Goal: Task Accomplishment & Management: Manage account settings

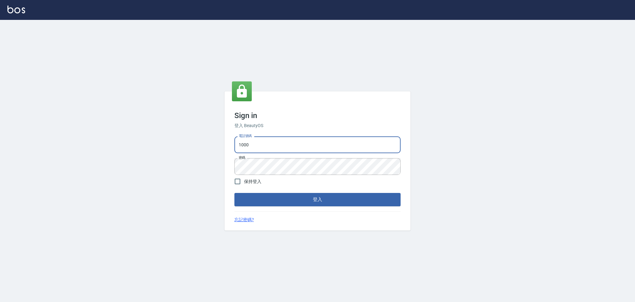
drag, startPoint x: 251, startPoint y: 140, endPoint x: 111, endPoint y: 150, distance: 139.7
click at [111, 150] on div "Sign in 登入 BeautyOS 電話號碼 1000 電話號碼 密碼 密碼 保持登入 登入 忘記密碼?" at bounding box center [317, 161] width 635 height 282
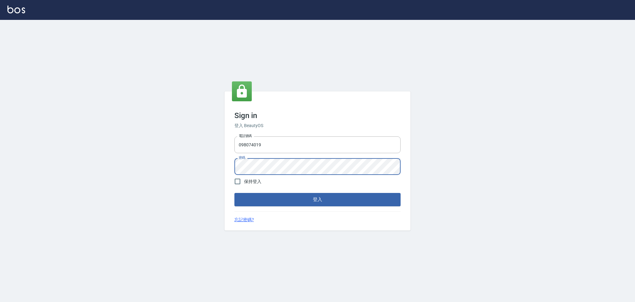
click at [235, 193] on button "登入" at bounding box center [318, 199] width 166 height 13
click at [90, 158] on div "Sign in 登入 BeautyOS 電話號碼 [PHONE_NUMBER] 電話號碼 密碼 密碼 保持登入 登入 忘記密碼?" at bounding box center [317, 161] width 635 height 282
click at [235, 193] on button "登入" at bounding box center [318, 199] width 166 height 13
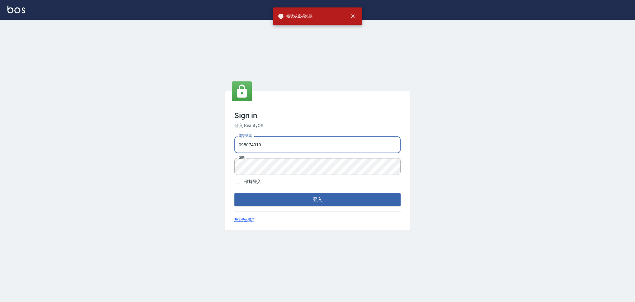
drag, startPoint x: 291, startPoint y: 143, endPoint x: 97, endPoint y: 144, distance: 193.6
click at [97, 144] on div "Sign in 登入 BeautyOS 電話號碼 [PHONE_NUMBER] 電話號碼 密碼 密碼 保持登入 登入 忘記密碼?" at bounding box center [317, 161] width 635 height 282
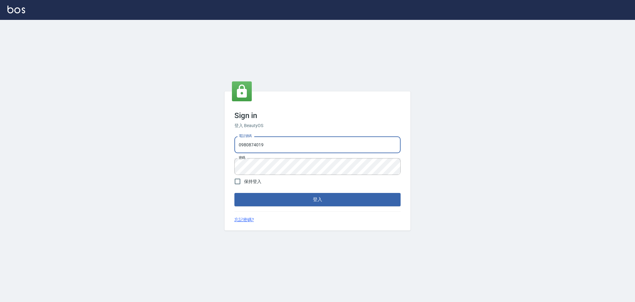
type input "0980874019"
click at [235, 193] on button "登入" at bounding box center [318, 199] width 166 height 13
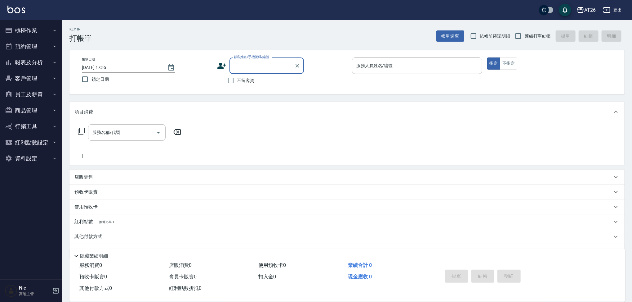
click at [38, 60] on button "報表及分析" at bounding box center [30, 62] width 57 height 16
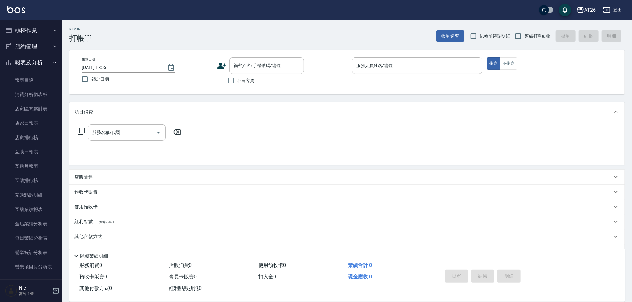
click at [38, 23] on button "櫃檯作業" at bounding box center [30, 30] width 57 height 16
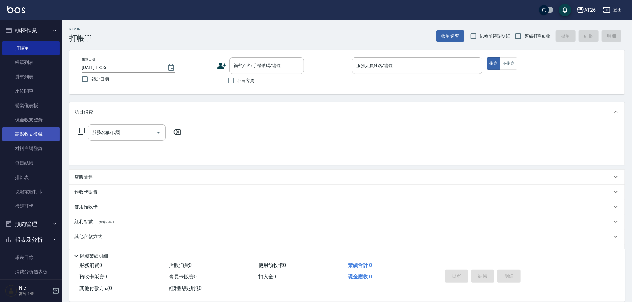
click at [34, 136] on link "高階收支登錄" at bounding box center [30, 134] width 57 height 14
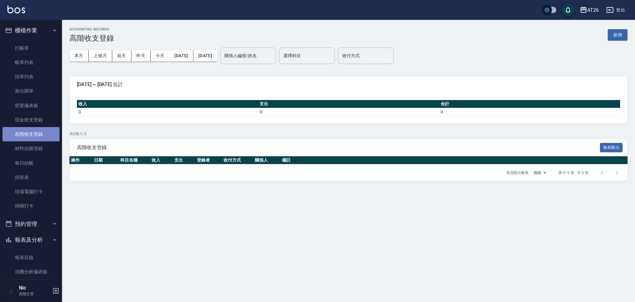
click at [39, 138] on link "高階收支登錄" at bounding box center [30, 134] width 57 height 14
click at [37, 154] on link "材料自購登錄" at bounding box center [30, 148] width 57 height 14
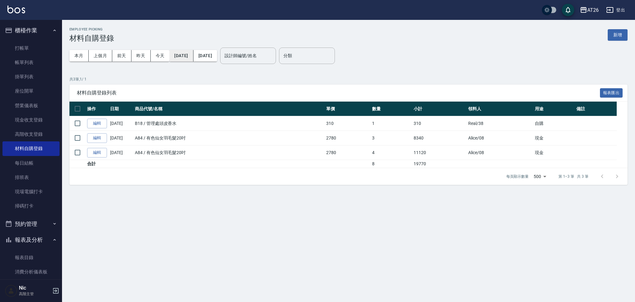
click at [190, 57] on button "[DATE]" at bounding box center [181, 55] width 24 height 11
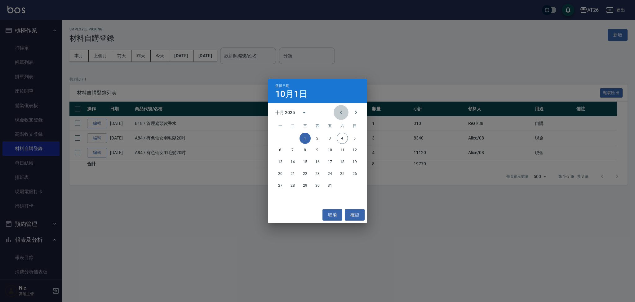
click at [342, 113] on icon "Previous month" at bounding box center [340, 112] width 7 height 7
click at [325, 141] on button "1" at bounding box center [329, 137] width 11 height 11
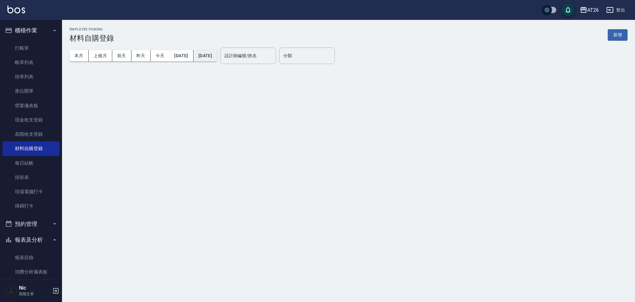
click at [217, 55] on button "[DATE]" at bounding box center [206, 55] width 24 height 11
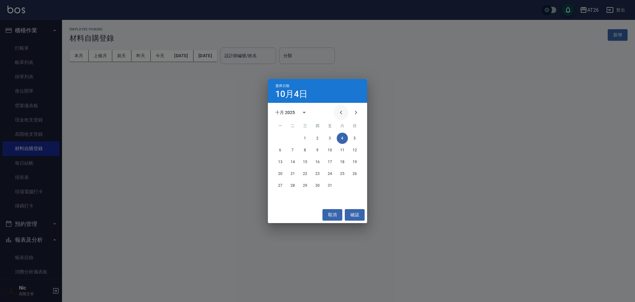
click at [341, 115] on icon "Previous month" at bounding box center [340, 112] width 7 height 7
click at [361, 185] on div "25 26 27 28 29 30 31" at bounding box center [317, 185] width 99 height 11
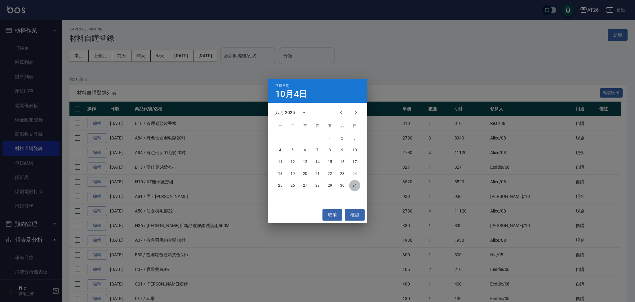
click at [356, 185] on button "31" at bounding box center [354, 185] width 11 height 11
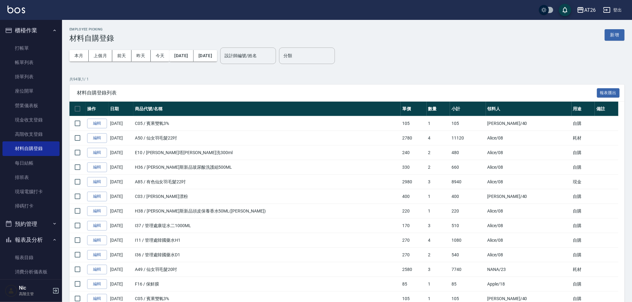
click at [264, 41] on div "Employee Picking 材料自購登錄 新增" at bounding box center [346, 34] width 555 height 15
click at [262, 53] on div "設計師編號/姓名 設計師編號/姓名" at bounding box center [248, 55] width 56 height 16
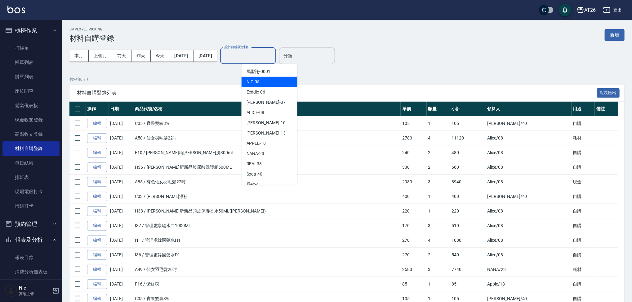
click at [260, 83] on div "NIC -05" at bounding box center [270, 82] width 56 height 10
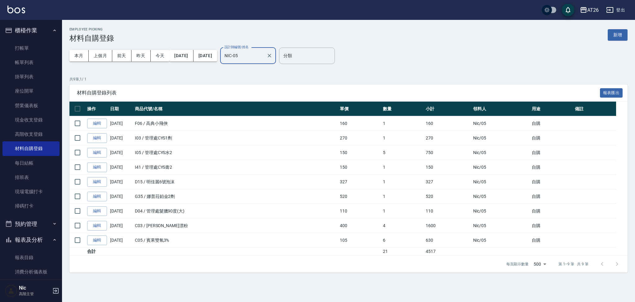
click at [264, 57] on input "NIC-05" at bounding box center [243, 55] width 41 height 11
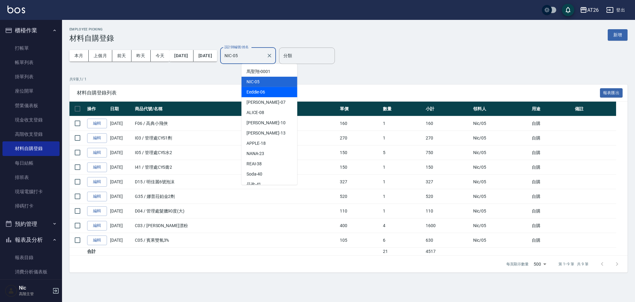
click at [259, 92] on span "Eeddie -06" at bounding box center [256, 92] width 19 height 7
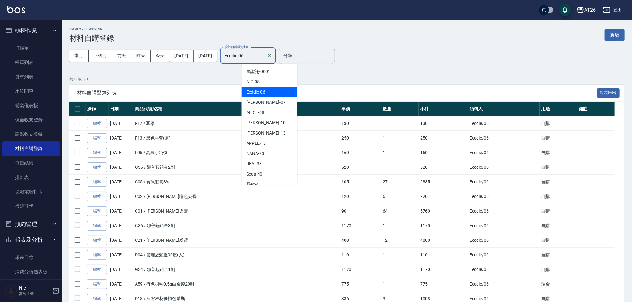
click at [264, 55] on input "Eeddie-06" at bounding box center [243, 55] width 41 height 11
click at [251, 100] on span "[PERSON_NAME] -07" at bounding box center [266, 102] width 39 height 7
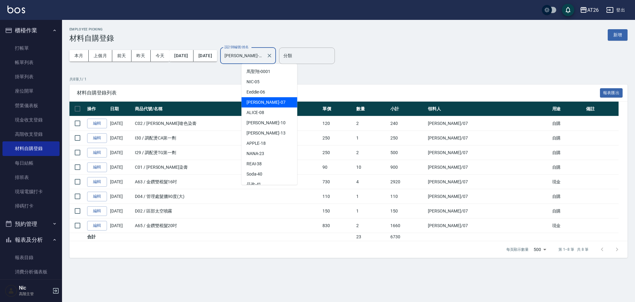
click at [264, 53] on input "[PERSON_NAME]-07" at bounding box center [243, 55] width 41 height 11
click at [266, 116] on div "ALICE -08" at bounding box center [270, 112] width 56 height 10
type input "ALICE-08"
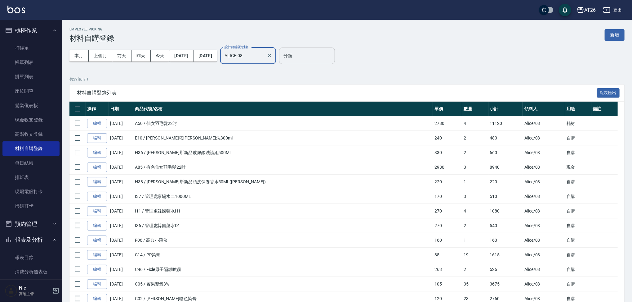
click at [332, 50] on input "分類" at bounding box center [307, 55] width 50 height 11
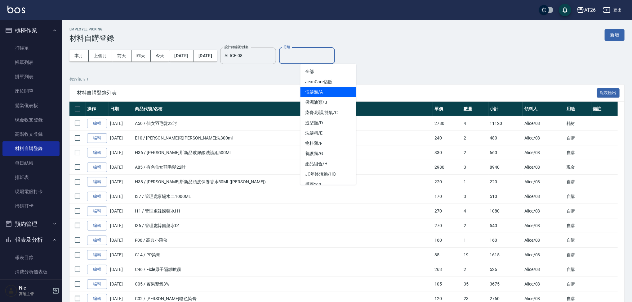
click at [318, 94] on li "假髮類/A" at bounding box center [329, 92] width 56 height 10
type input "假髮類/A"
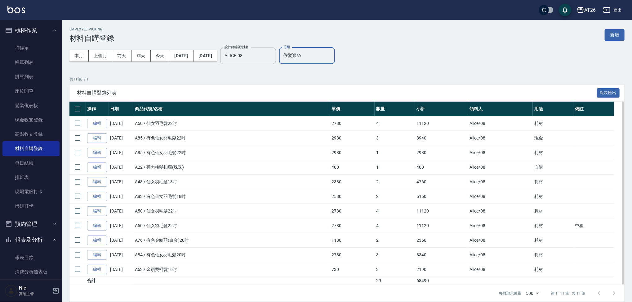
scroll to position [7, 0]
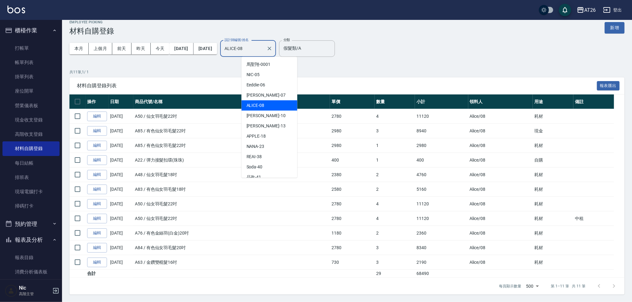
click at [264, 50] on input "ALICE-08" at bounding box center [243, 48] width 41 height 11
click at [269, 114] on div "[PERSON_NAME] -10" at bounding box center [270, 115] width 56 height 10
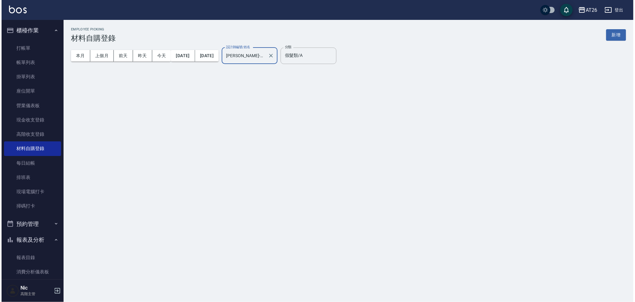
scroll to position [0, 0]
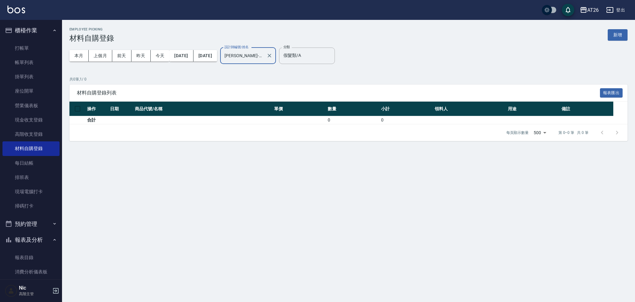
click at [264, 57] on input "[PERSON_NAME]-10" at bounding box center [243, 55] width 41 height 11
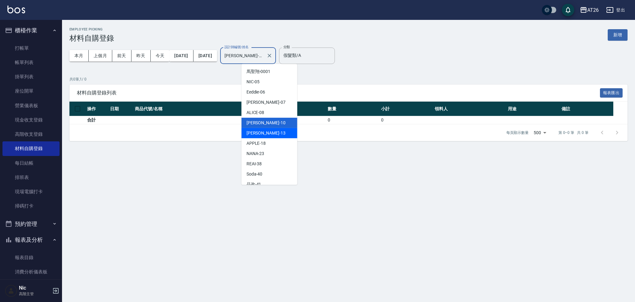
click at [274, 132] on div "[PERSON_NAME] -13" at bounding box center [270, 133] width 56 height 10
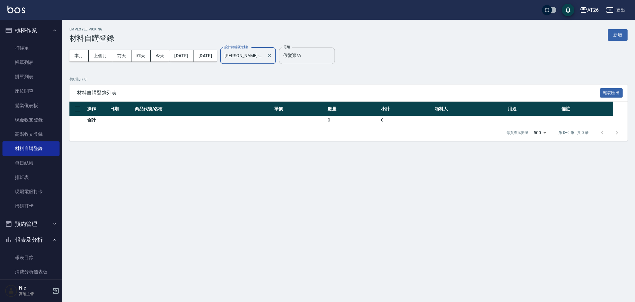
click at [264, 54] on input "[PERSON_NAME]-13" at bounding box center [243, 55] width 41 height 11
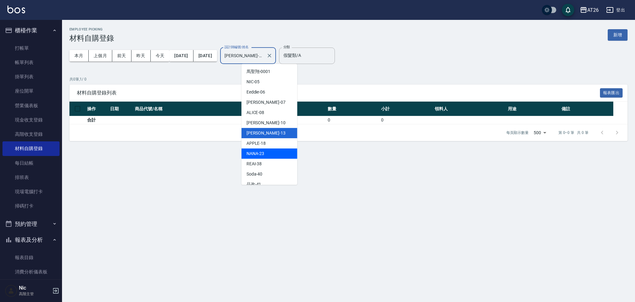
click at [271, 148] on div "APPLE -18" at bounding box center [270, 143] width 56 height 10
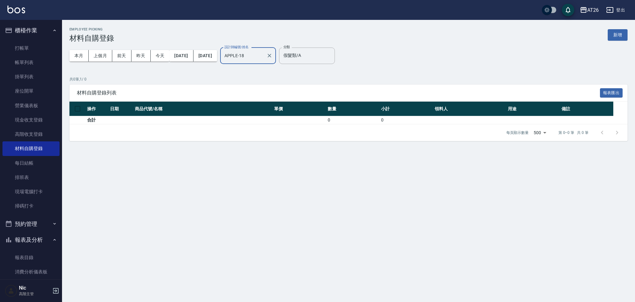
click at [272, 62] on div "APPLE-18 設計師編號/姓名" at bounding box center [248, 55] width 56 height 16
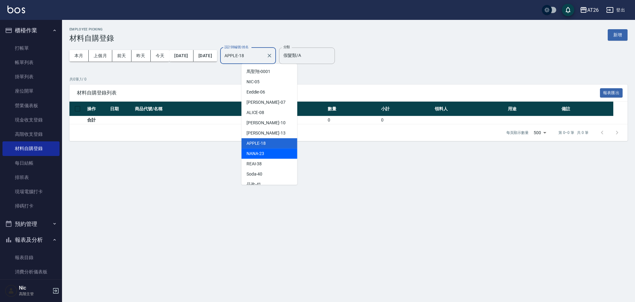
click at [276, 154] on div "NANA -23" at bounding box center [270, 153] width 56 height 10
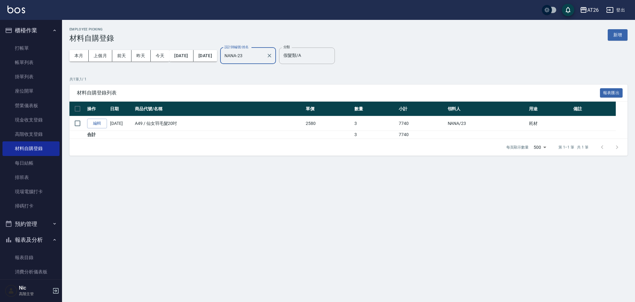
click at [264, 52] on input "NANA-23" at bounding box center [243, 55] width 41 height 11
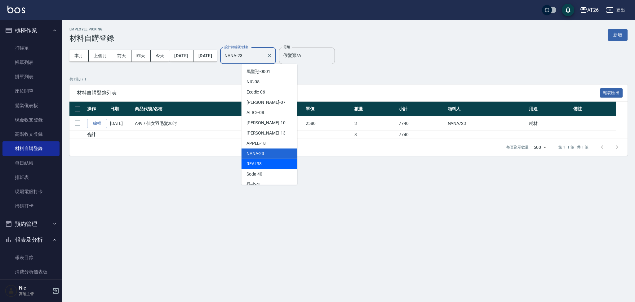
click at [264, 161] on div "REAI -38" at bounding box center [270, 164] width 56 height 10
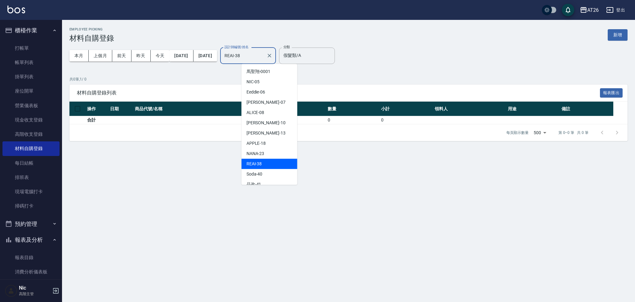
click at [264, 57] on input "REAI-38" at bounding box center [243, 55] width 41 height 11
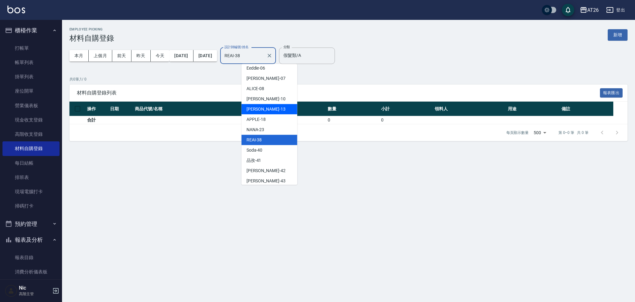
scroll to position [25, 0]
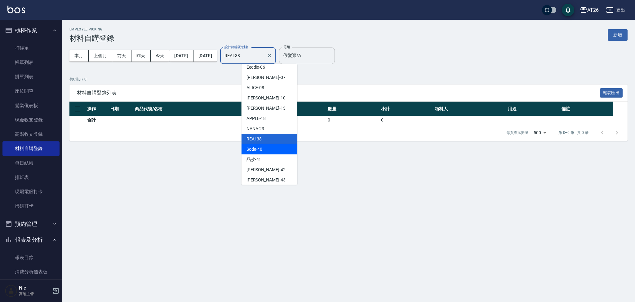
click at [266, 150] on div "Soda -40" at bounding box center [270, 149] width 56 height 10
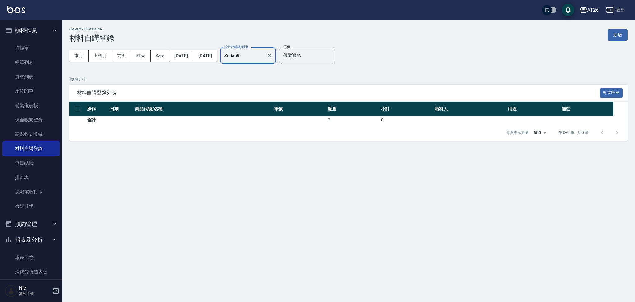
click at [273, 61] on div "Soda-40 設計師編號/姓名" at bounding box center [248, 55] width 56 height 16
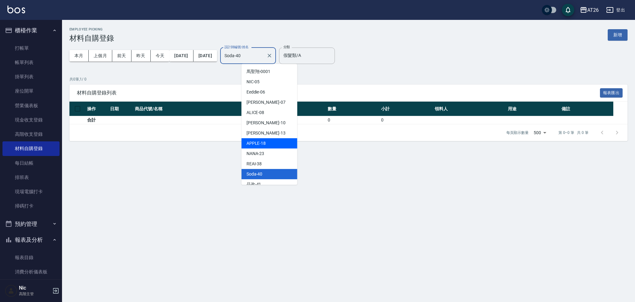
scroll to position [18, 0]
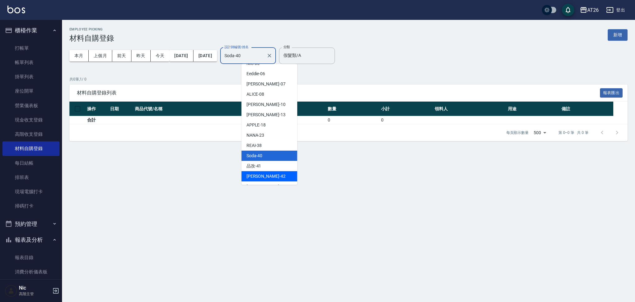
click at [264, 171] on div "[PERSON_NAME] -42" at bounding box center [270, 176] width 56 height 10
type input "[PERSON_NAME]-42"
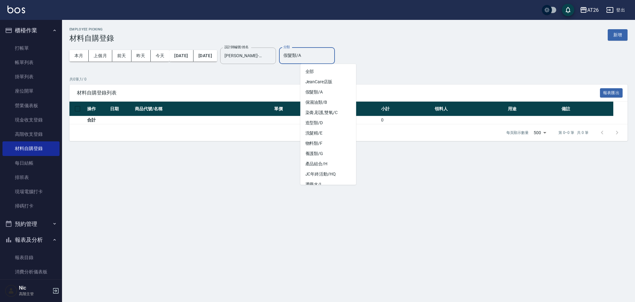
click at [330, 56] on input "假髮類/A" at bounding box center [307, 55] width 50 height 11
click at [318, 74] on li "全部" at bounding box center [329, 71] width 56 height 10
type input "全部"
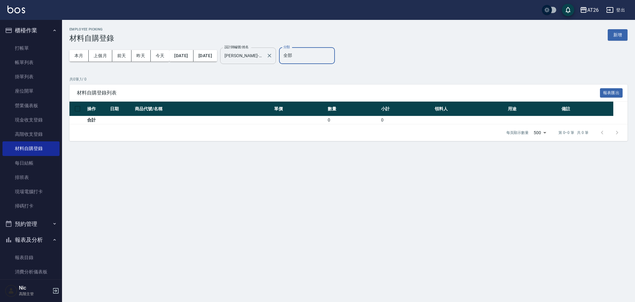
click at [271, 49] on div "[PERSON_NAME]-42 設計師編號/姓名" at bounding box center [248, 55] width 56 height 16
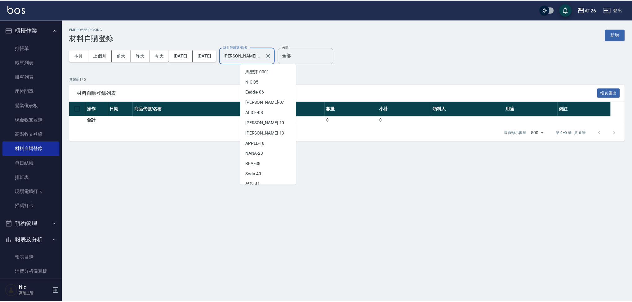
scroll to position [15, 0]
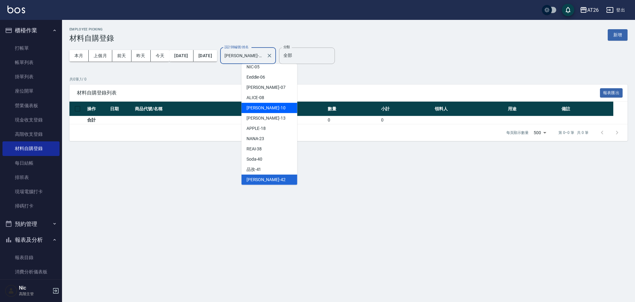
click at [292, 111] on div "[PERSON_NAME] -10" at bounding box center [270, 108] width 56 height 10
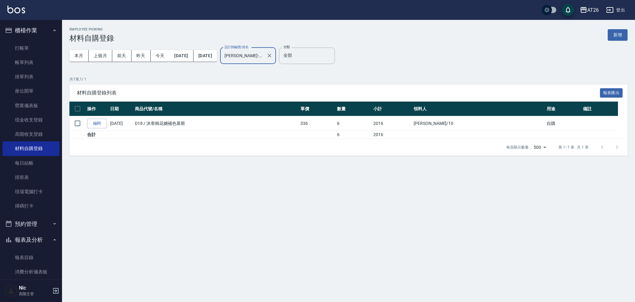
click at [276, 61] on div "[PERSON_NAME]-10 設計師編號/姓名" at bounding box center [248, 55] width 56 height 16
click at [380, 146] on div "每頁顯示數量 500 500 第 1–1 筆 共 1 筆" at bounding box center [348, 147] width 558 height 17
click at [264, 59] on input "[PERSON_NAME]-10" at bounding box center [243, 55] width 41 height 11
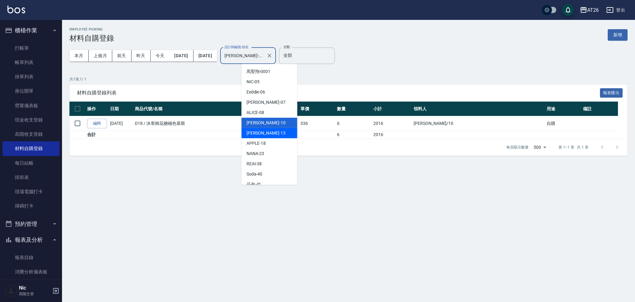
click at [269, 133] on div "[PERSON_NAME] -13" at bounding box center [270, 133] width 56 height 10
click at [264, 60] on input "[PERSON_NAME]-13" at bounding box center [243, 55] width 41 height 11
click at [255, 142] on span "APPLE -18" at bounding box center [257, 143] width 20 height 7
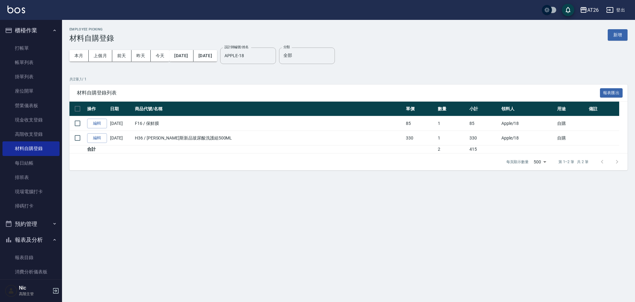
click at [272, 65] on div "本月 上個月 [DATE] [DATE] [DATE] [DATE] [DATE] 設計師編號/姓名 APPLE-18 設計師編號/姓名" at bounding box center [172, 55] width 207 height 26
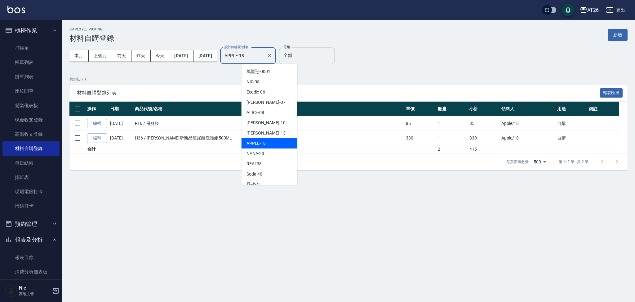
click at [264, 58] on input "APPLE-18" at bounding box center [243, 55] width 41 height 11
click at [267, 124] on div "[PERSON_NAME] -10" at bounding box center [270, 123] width 56 height 10
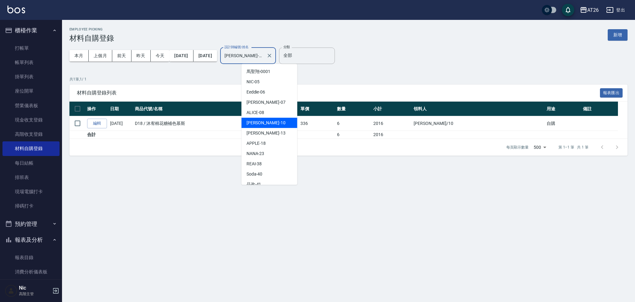
click at [264, 55] on input "[PERSON_NAME]-10" at bounding box center [243, 55] width 41 height 11
click at [265, 153] on div "NANA -23" at bounding box center [270, 153] width 56 height 10
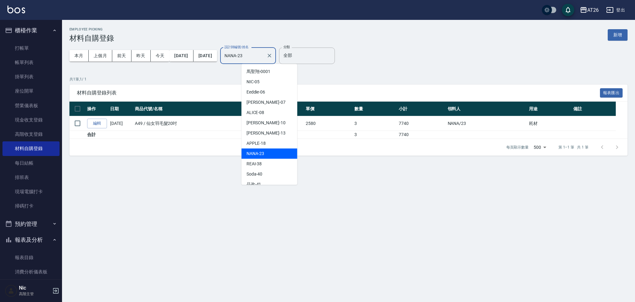
click at [264, 57] on input "NANA-23" at bounding box center [243, 55] width 41 height 11
click at [249, 159] on div "REAI -38" at bounding box center [270, 164] width 56 height 10
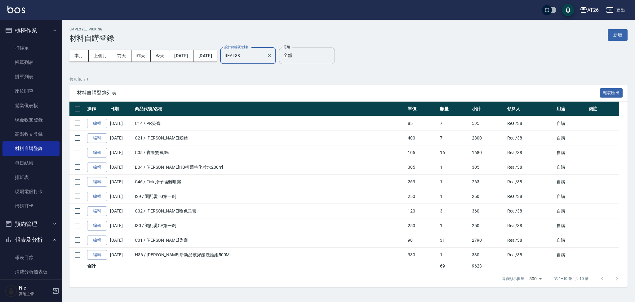
click at [264, 57] on input "REAI-38" at bounding box center [243, 55] width 41 height 11
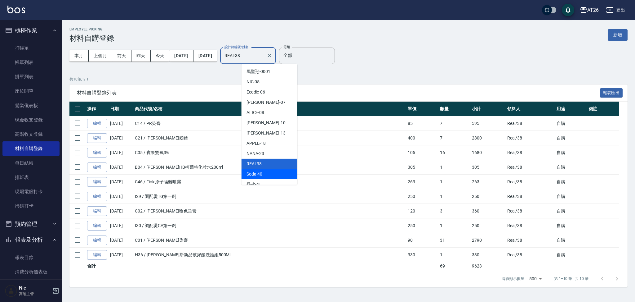
click at [279, 174] on div "Soda -40" at bounding box center [270, 174] width 56 height 10
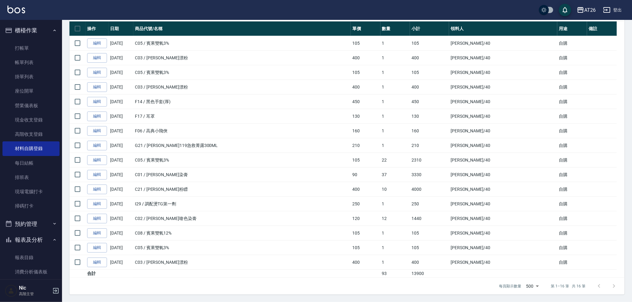
scroll to position [0, 0]
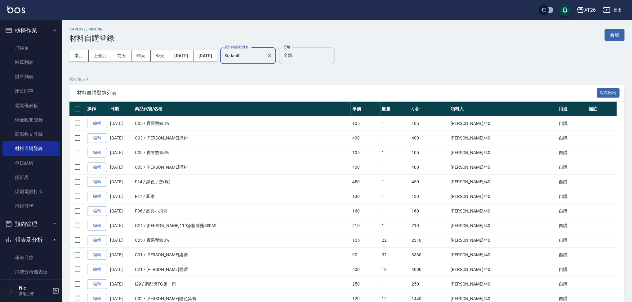
click at [276, 62] on div "Soda-40 設計師編號/姓名" at bounding box center [248, 55] width 56 height 16
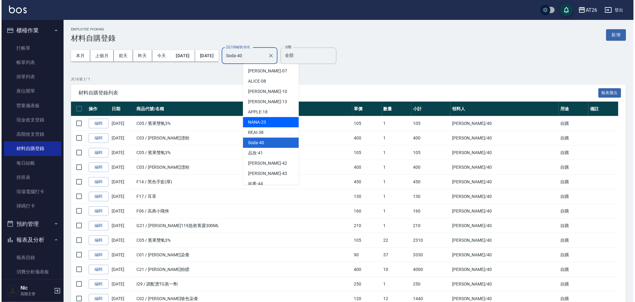
scroll to position [31, 0]
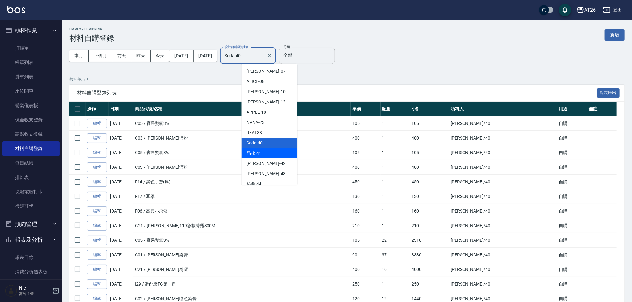
click at [253, 151] on span "品孜 -41" at bounding box center [254, 153] width 15 height 7
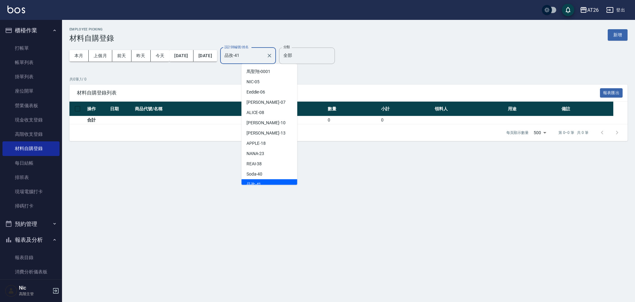
click at [264, 56] on input "品孜-41" at bounding box center [243, 55] width 41 height 11
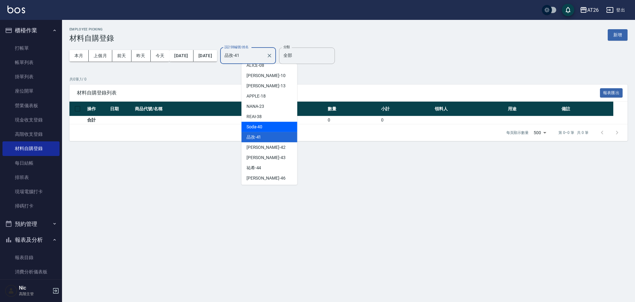
scroll to position [48, 0]
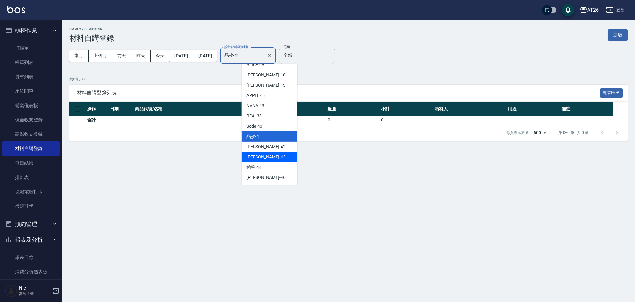
click at [274, 153] on div "[PERSON_NAME] -43" at bounding box center [270, 157] width 56 height 10
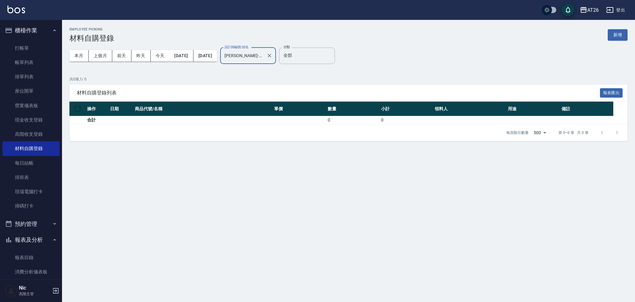
click at [254, 62] on div "[PERSON_NAME]-43 設計師編號/姓名" at bounding box center [248, 55] width 56 height 16
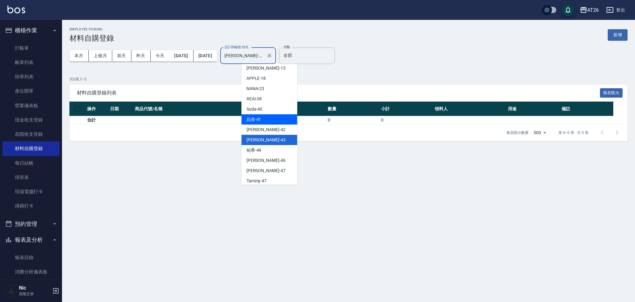
scroll to position [67, 0]
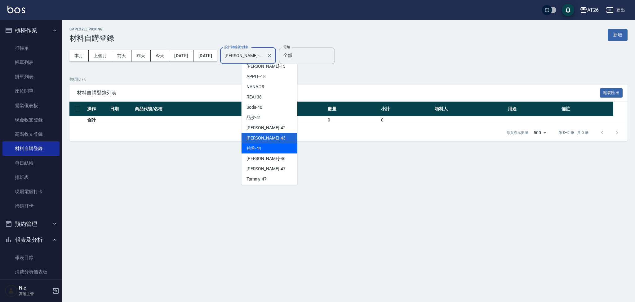
click at [260, 148] on span "[PERSON_NAME] -44" at bounding box center [254, 148] width 15 height 7
type input "[PERSON_NAME]-44"
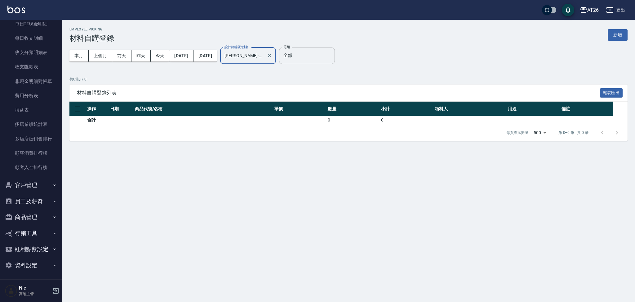
scroll to position [693, 0]
click at [27, 197] on button "員工及薪資" at bounding box center [30, 200] width 57 height 16
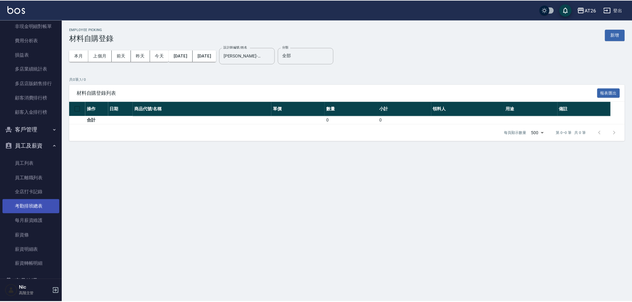
scroll to position [748, 0]
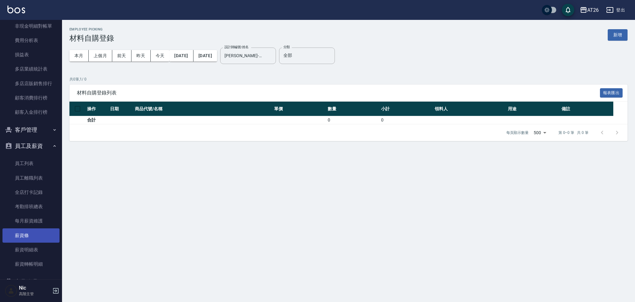
click at [28, 234] on link "薪資條" at bounding box center [30, 235] width 57 height 14
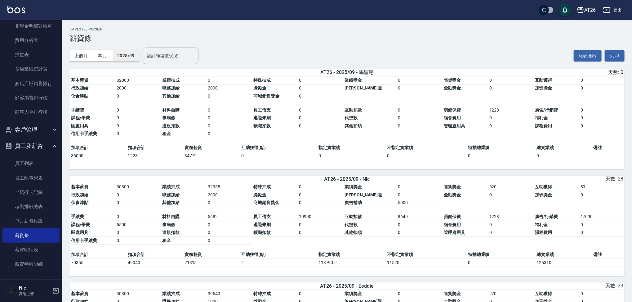
click at [128, 52] on button "2025/09" at bounding box center [125, 55] width 27 height 11
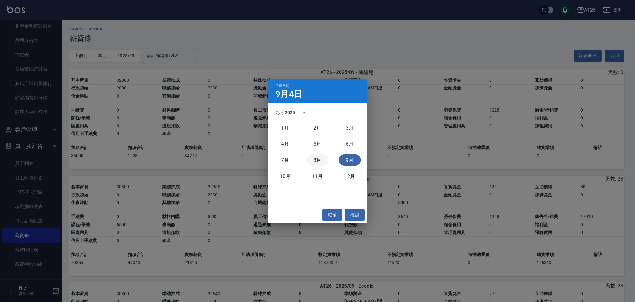
click at [320, 159] on button "8月" at bounding box center [317, 159] width 22 height 11
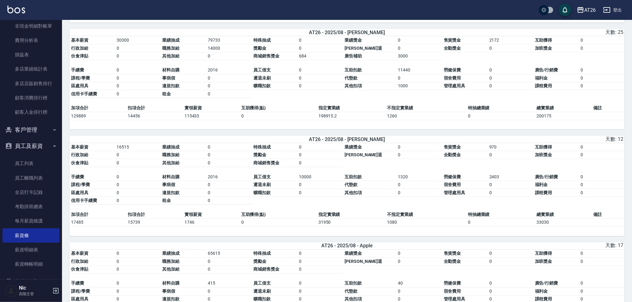
scroll to position [571, 0]
